Goal: Transaction & Acquisition: Purchase product/service

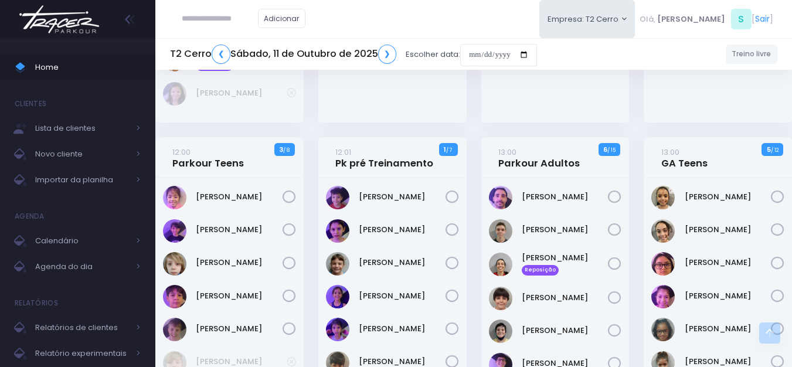
scroll to position [1337, 0]
type input "**********"
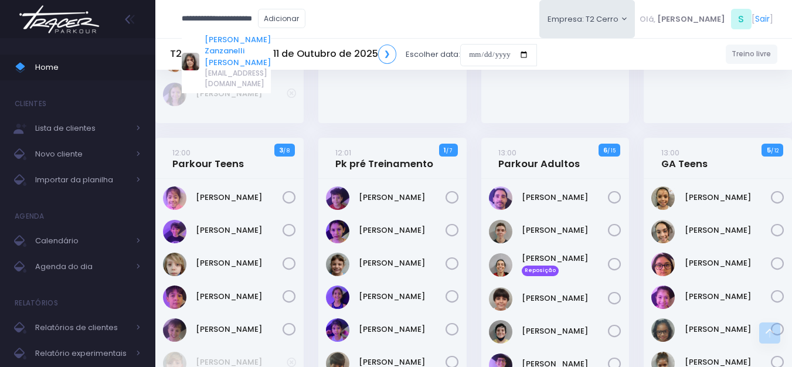
click at [239, 37] on link "Rafael Zanzanelli Levada" at bounding box center [238, 51] width 66 height 35
type input "**********"
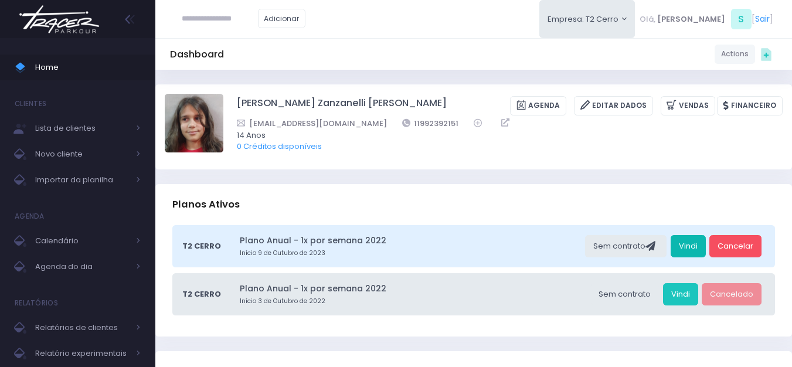
click at [688, 240] on link "Vindi" at bounding box center [688, 246] width 35 height 22
click at [702, 246] on link "Vindi" at bounding box center [688, 246] width 35 height 22
click at [229, 22] on input "text" at bounding box center [220, 19] width 76 height 22
type input "**********"
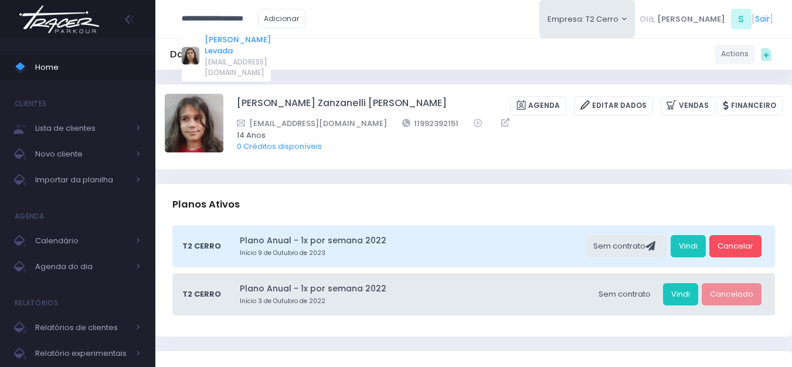
click at [233, 40] on link "Lia Zanzanelli Levada" at bounding box center [238, 45] width 66 height 23
type input "**********"
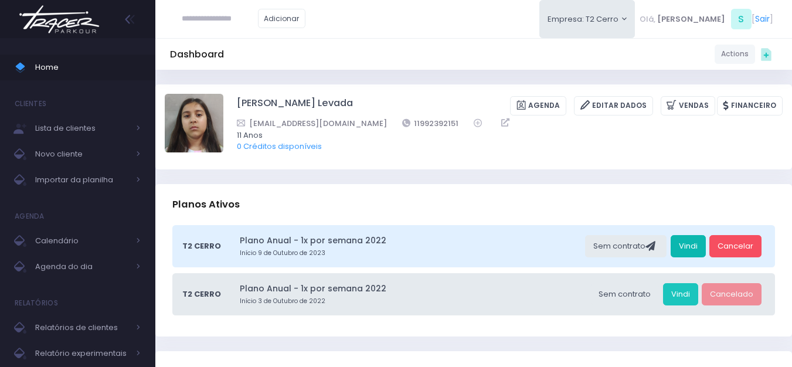
click at [693, 247] on link "Vindi" at bounding box center [688, 246] width 35 height 22
click at [90, 17] on img at bounding box center [59, 19] width 89 height 41
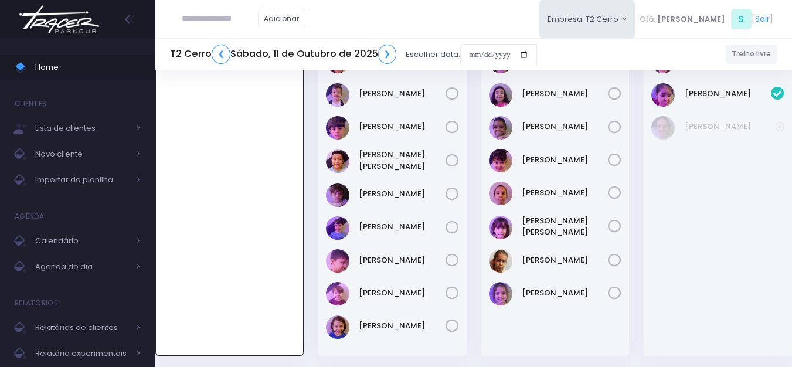
scroll to position [117, 0]
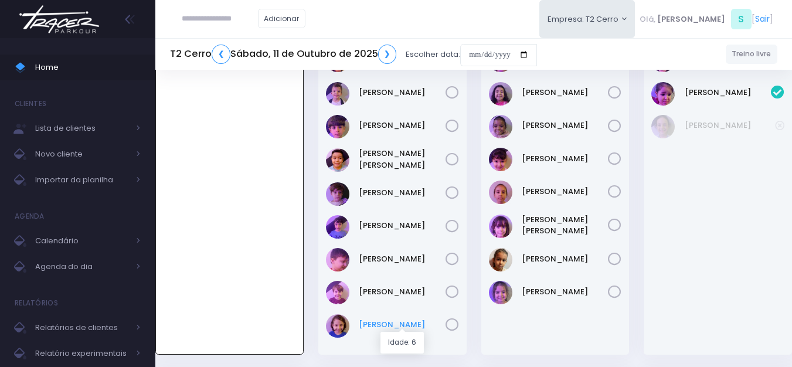
click at [384, 320] on link "Ícaro Torres" at bounding box center [402, 325] width 87 height 12
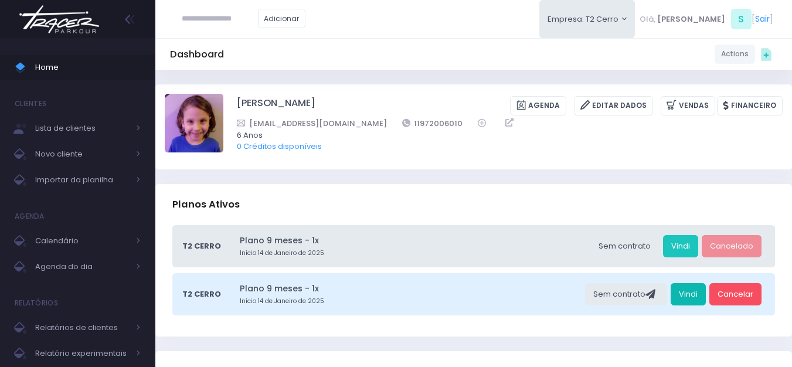
click at [697, 297] on link "Vindi" at bounding box center [688, 294] width 35 height 22
click at [64, 19] on img at bounding box center [59, 19] width 89 height 41
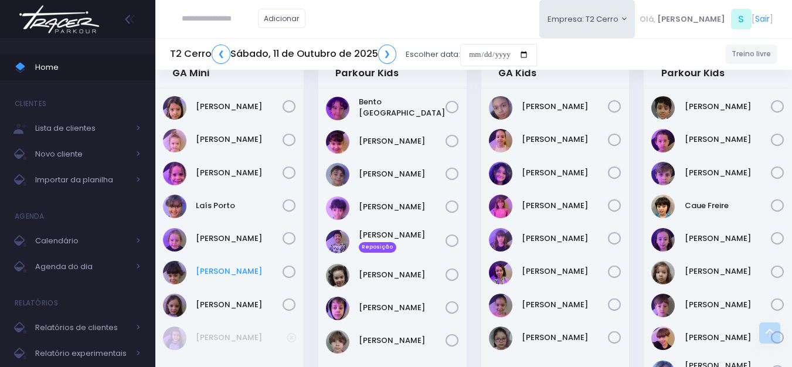
scroll to position [410, 0]
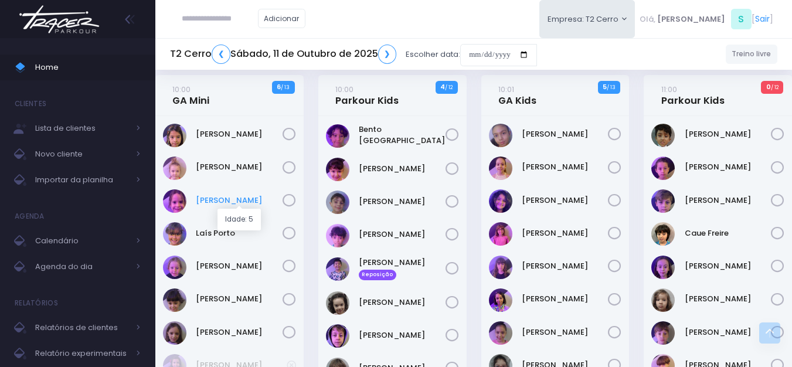
click at [221, 203] on link "Isabela Gerhardt" at bounding box center [239, 201] width 87 height 12
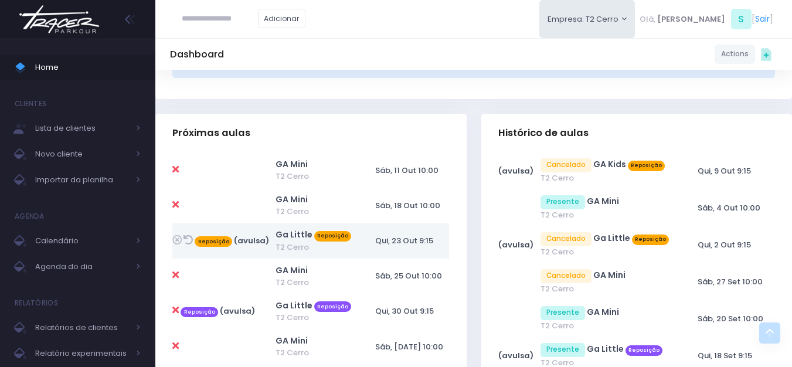
scroll to position [293, 0]
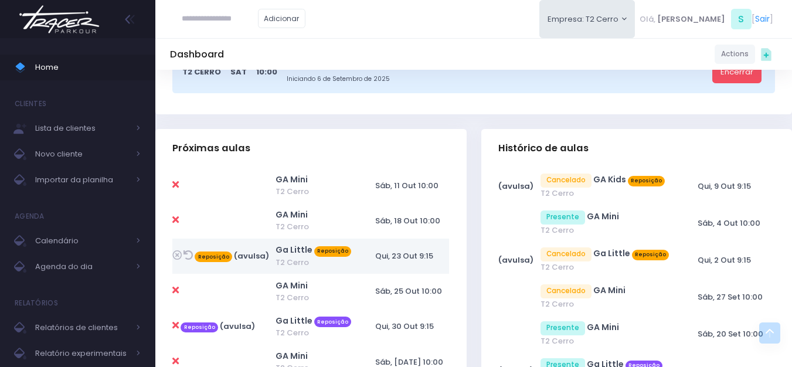
click at [175, 183] on icon at bounding box center [175, 184] width 6 height 9
type input "**********"
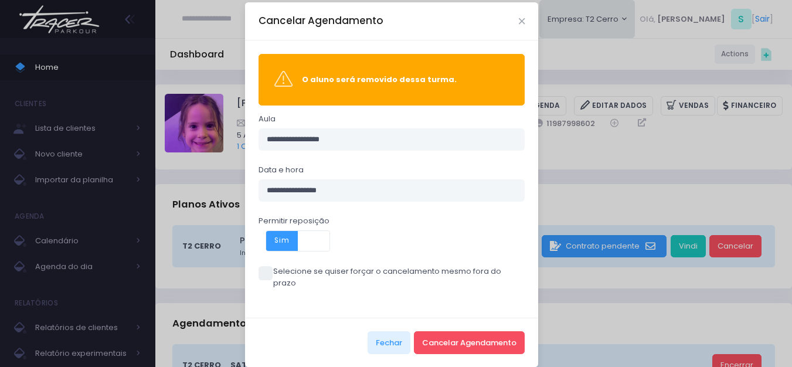
scroll to position [13, 0]
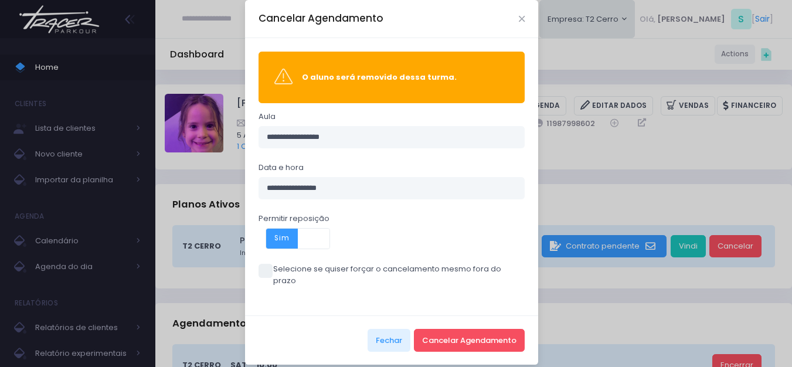
click at [262, 267] on span at bounding box center [266, 271] width 14 height 14
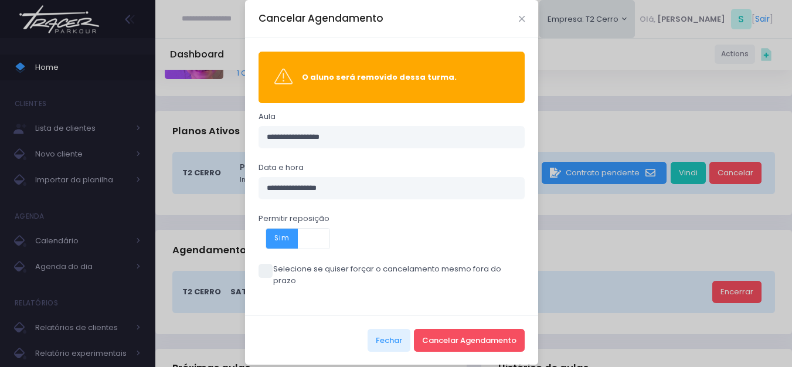
scroll to position [176, 0]
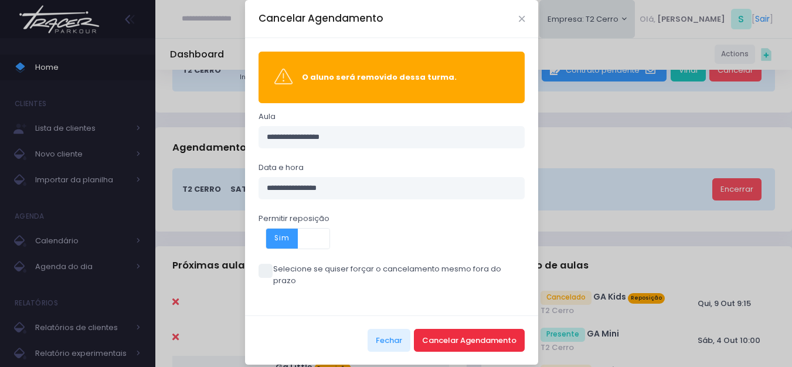
click at [436, 329] on button "Cancelar Agendamento" at bounding box center [469, 340] width 111 height 22
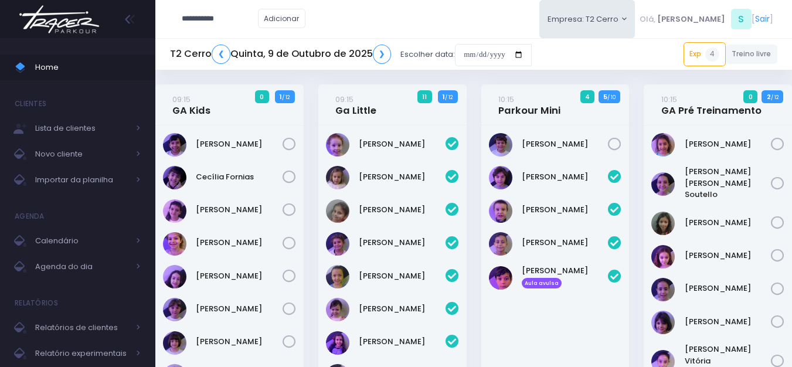
click at [61, 21] on img at bounding box center [59, 19] width 89 height 41
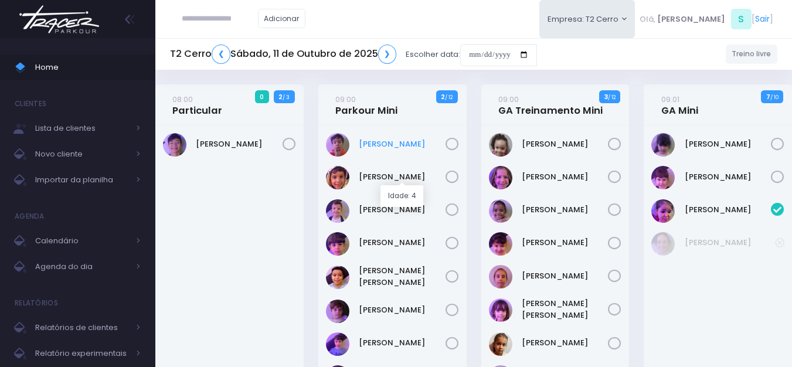
scroll to position [176, 0]
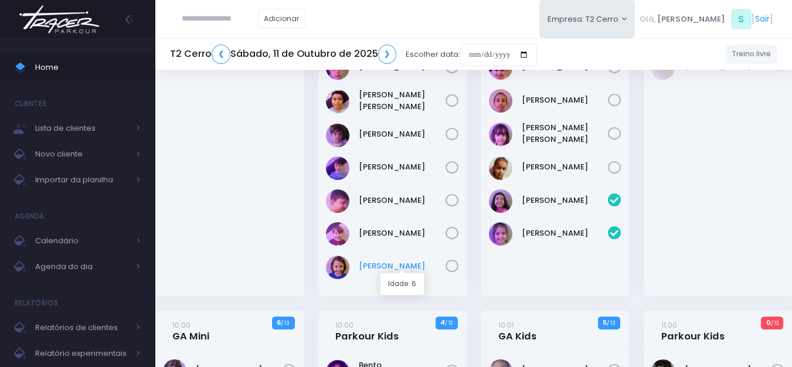
click at [375, 260] on link "[PERSON_NAME]" at bounding box center [402, 266] width 87 height 12
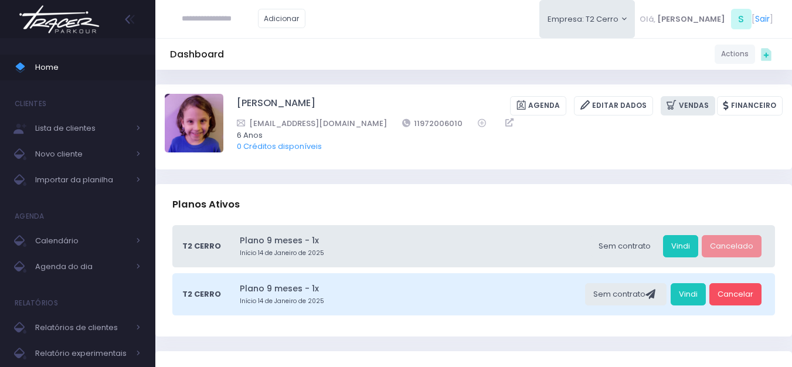
click at [692, 102] on link "Vendas" at bounding box center [688, 105] width 55 height 19
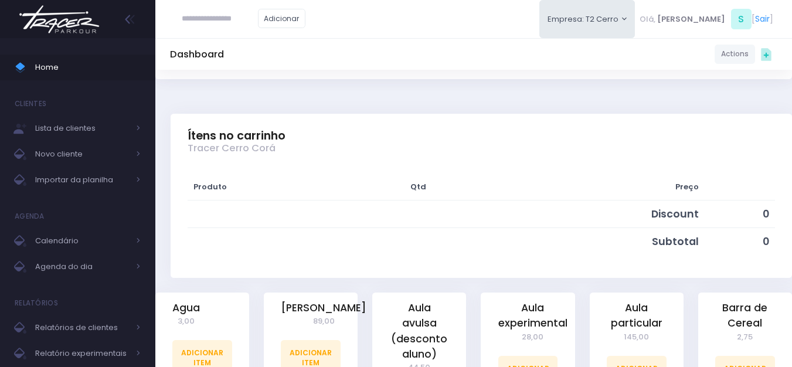
scroll to position [176, 0]
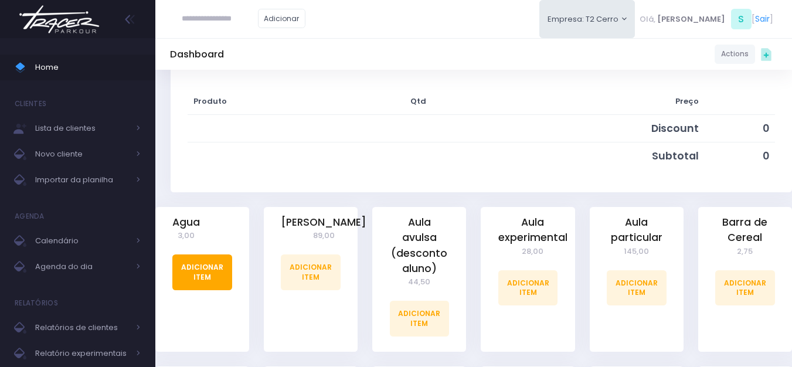
click at [212, 267] on link "Adicionar Item" at bounding box center [202, 271] width 60 height 35
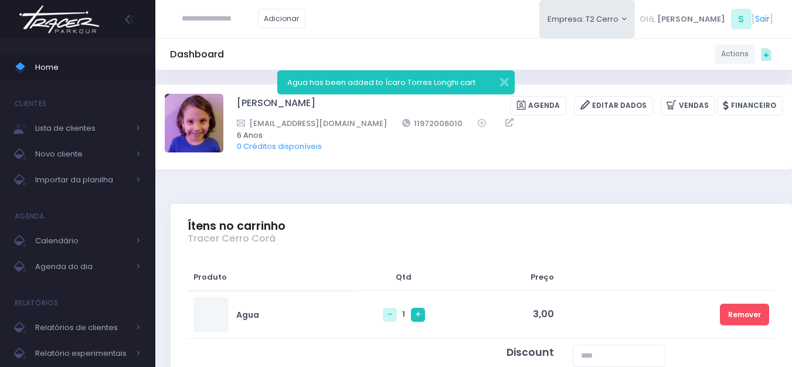
click at [416, 317] on icon at bounding box center [418, 314] width 5 height 5
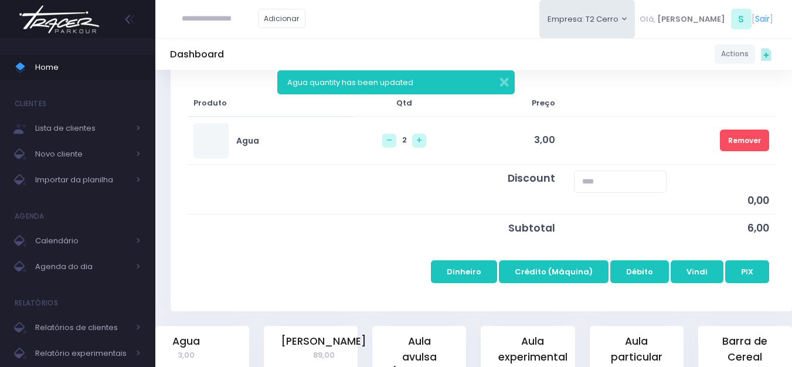
scroll to position [176, 0]
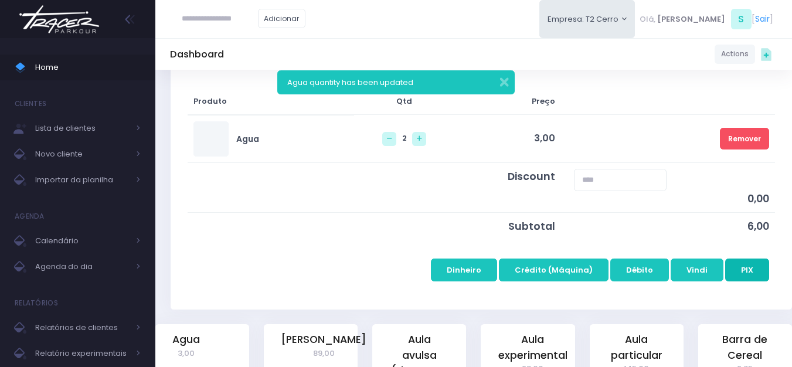
click at [743, 266] on button "PIX" at bounding box center [747, 270] width 44 height 22
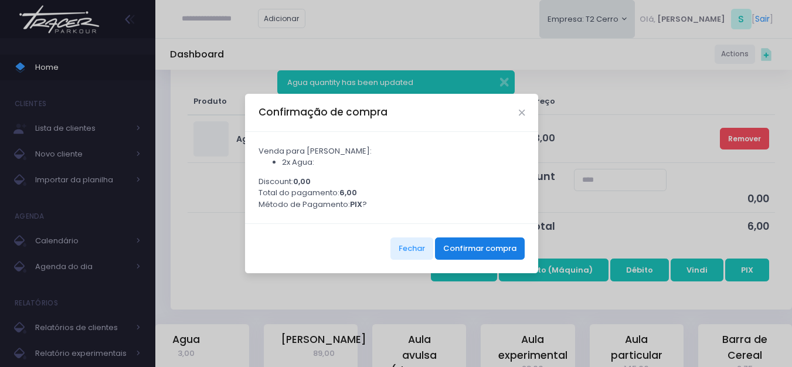
click at [492, 249] on button "Confirmar compra" at bounding box center [480, 248] width 90 height 22
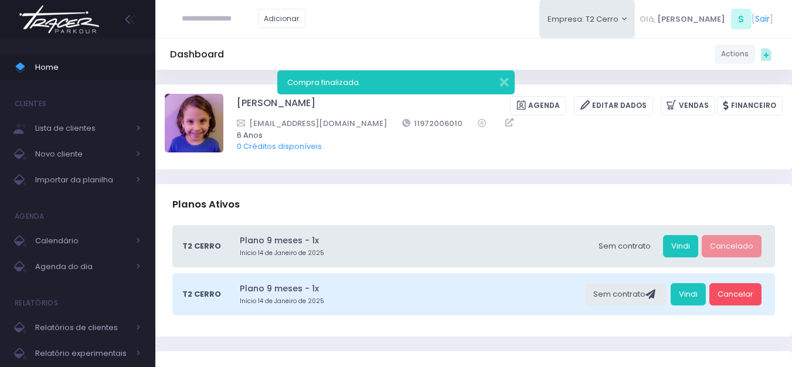
click at [70, 16] on img at bounding box center [59, 19] width 89 height 41
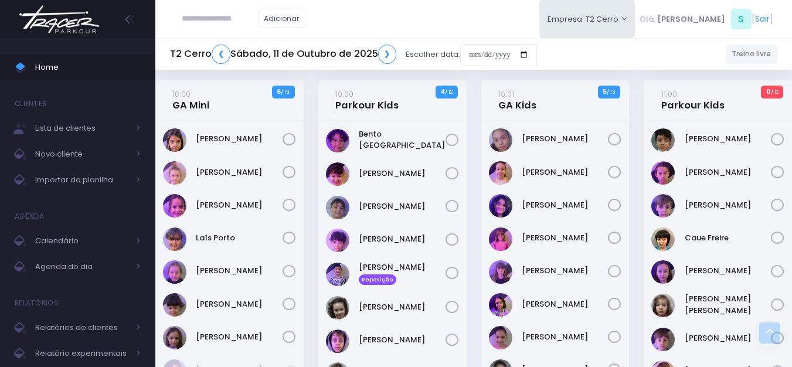
scroll to position [410, 0]
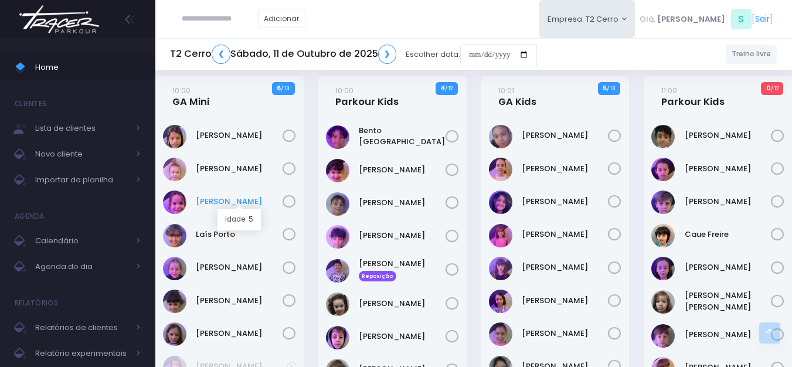
click at [229, 200] on link "Isabela Gerhardt" at bounding box center [239, 202] width 87 height 12
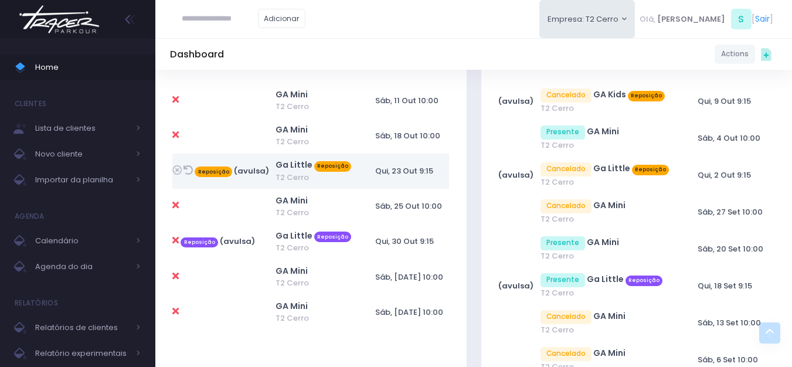
scroll to position [410, 0]
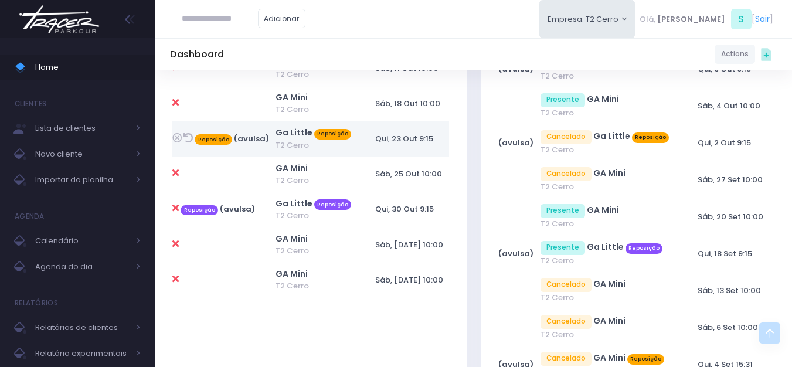
click at [189, 137] on icon at bounding box center [188, 137] width 9 height 9
type input "**********"
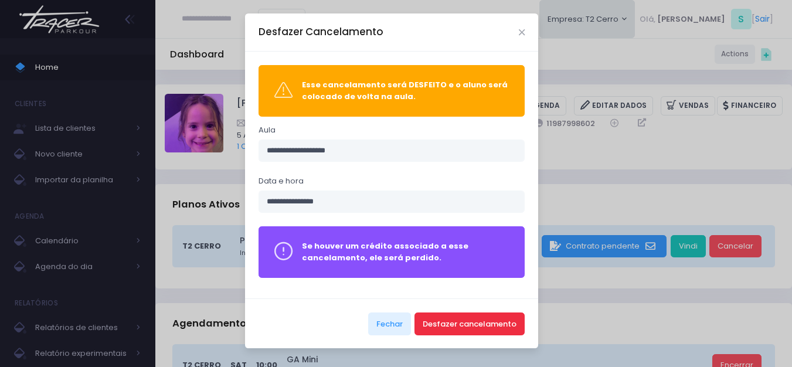
click at [468, 324] on button "Desfazer cancelamento" at bounding box center [470, 324] width 110 height 22
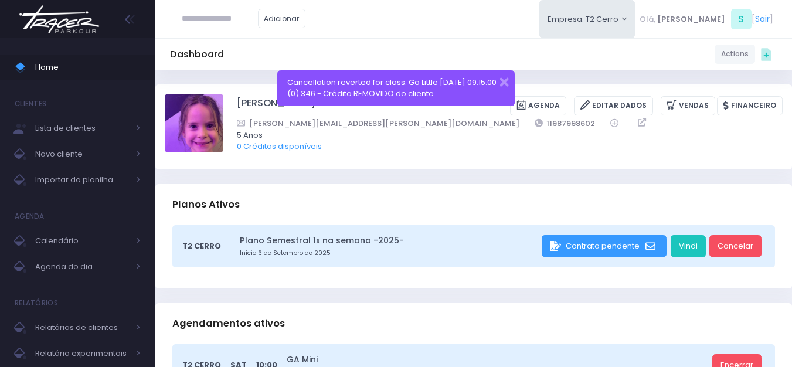
click at [64, 29] on img at bounding box center [59, 19] width 89 height 41
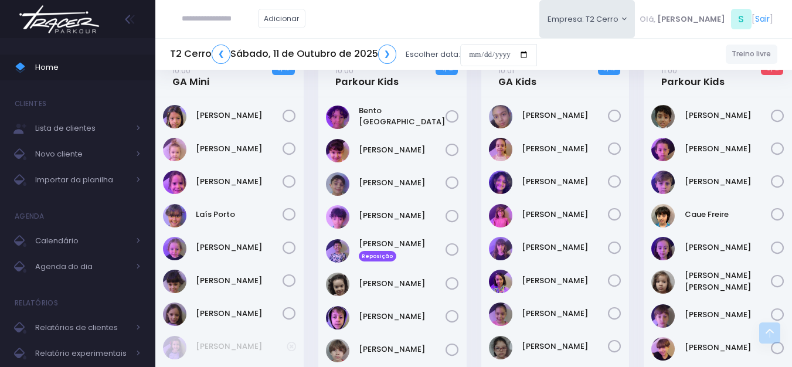
scroll to position [410, 0]
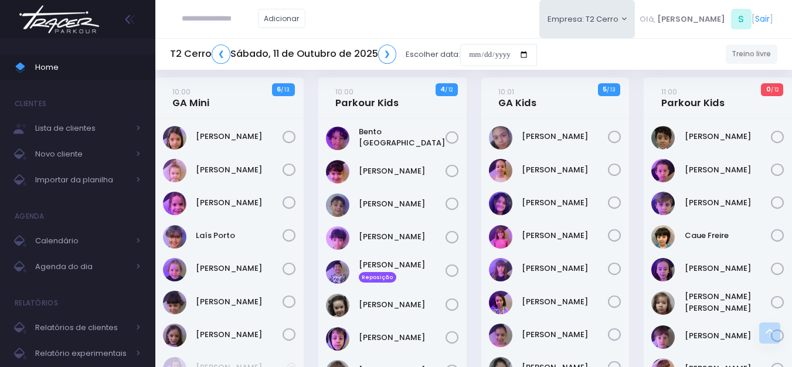
click at [225, 19] on input "text" at bounding box center [220, 19] width 76 height 22
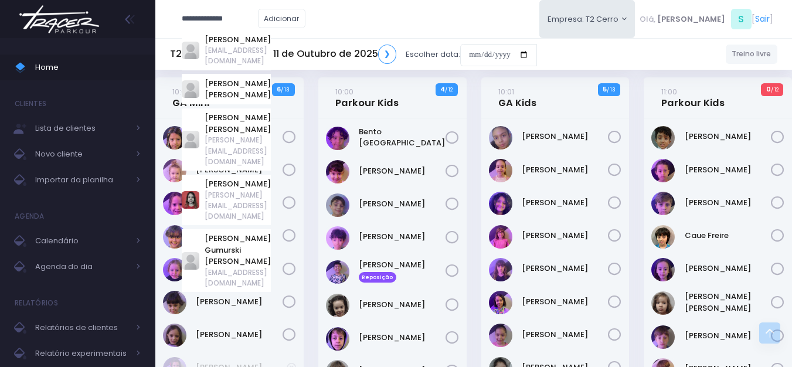
type input "**********"
click input "submit" at bounding box center [0, 0] width 0 height 0
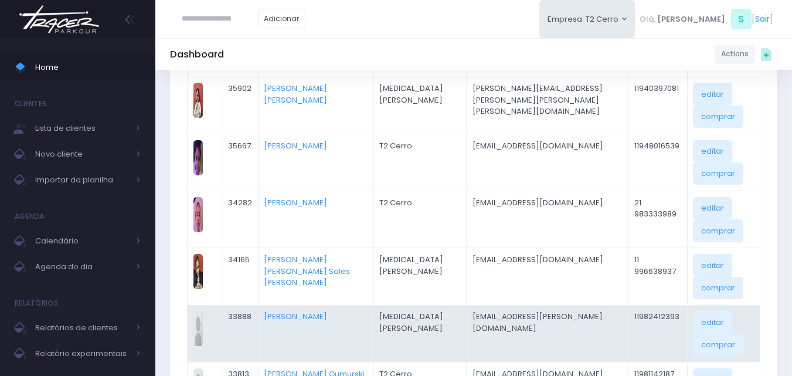
scroll to position [176, 0]
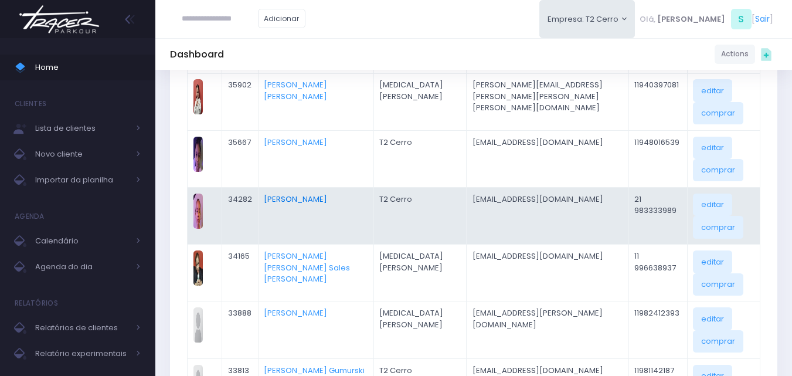
click at [298, 196] on link "[PERSON_NAME]" at bounding box center [295, 198] width 63 height 11
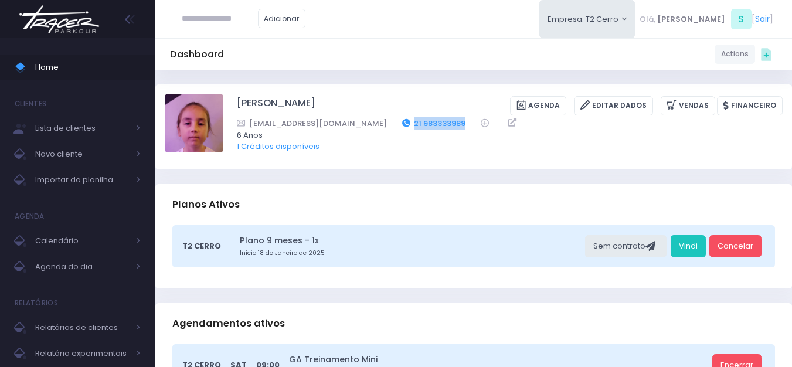
drag, startPoint x: 417, startPoint y: 122, endPoint x: 370, endPoint y: 125, distance: 47.0
click at [370, 125] on div "[EMAIL_ADDRESS][DOMAIN_NAME] 21 983333989" at bounding box center [502, 123] width 531 height 12
copy link "21 983333989"
